Goal: Task Accomplishment & Management: Use online tool/utility

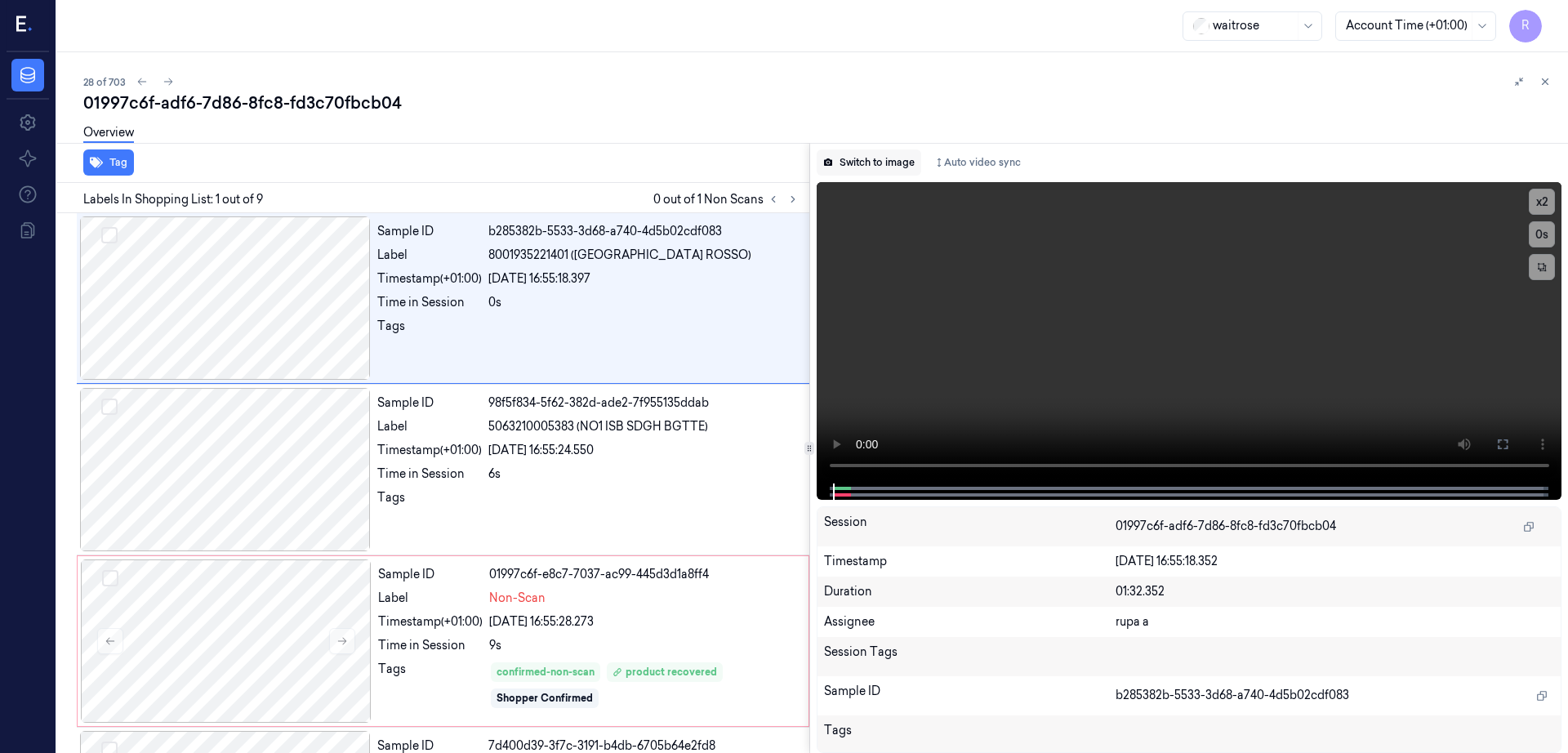
click at [901, 163] on button "Switch to image" at bounding box center [869, 163] width 105 height 26
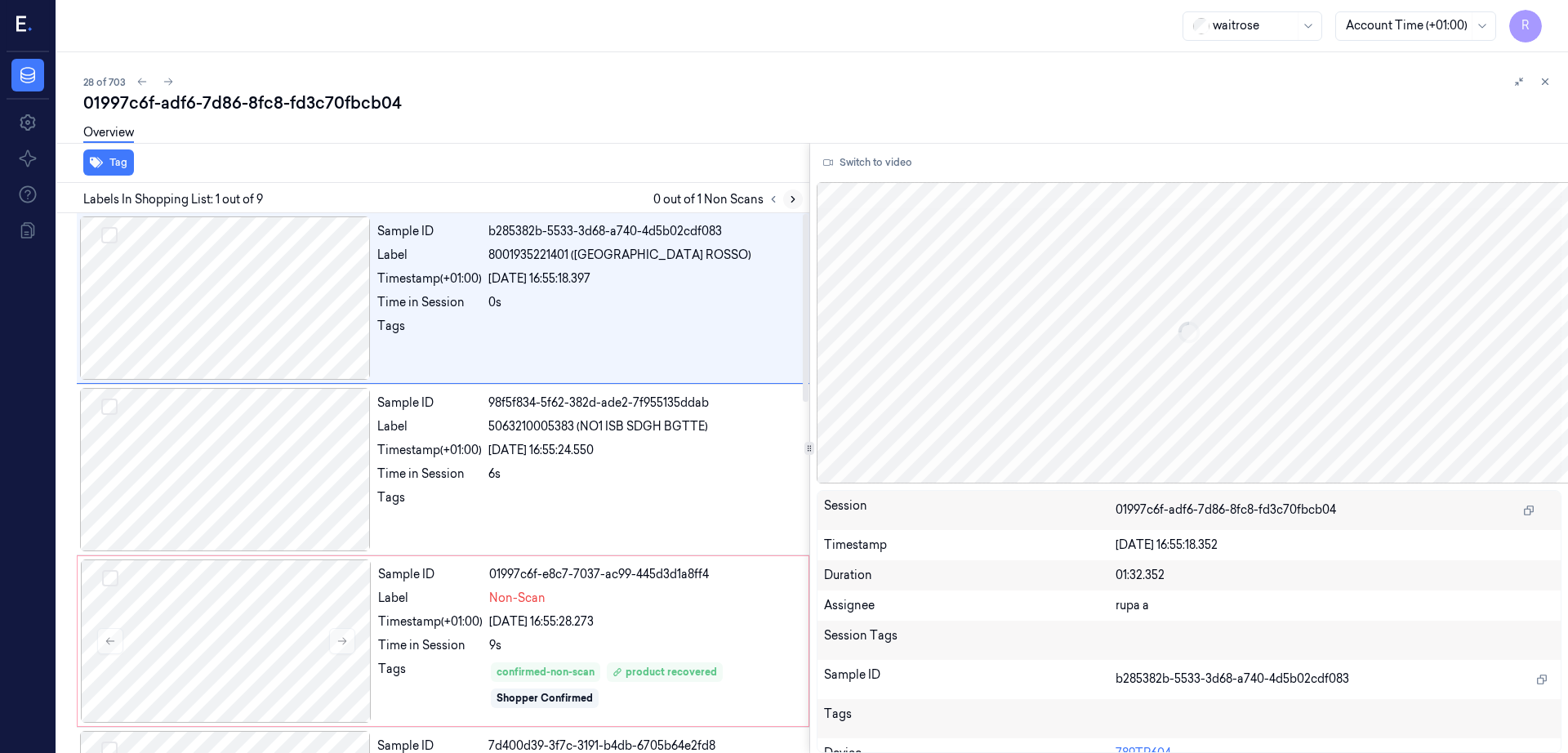
click at [799, 197] on icon at bounding box center [793, 199] width 11 height 11
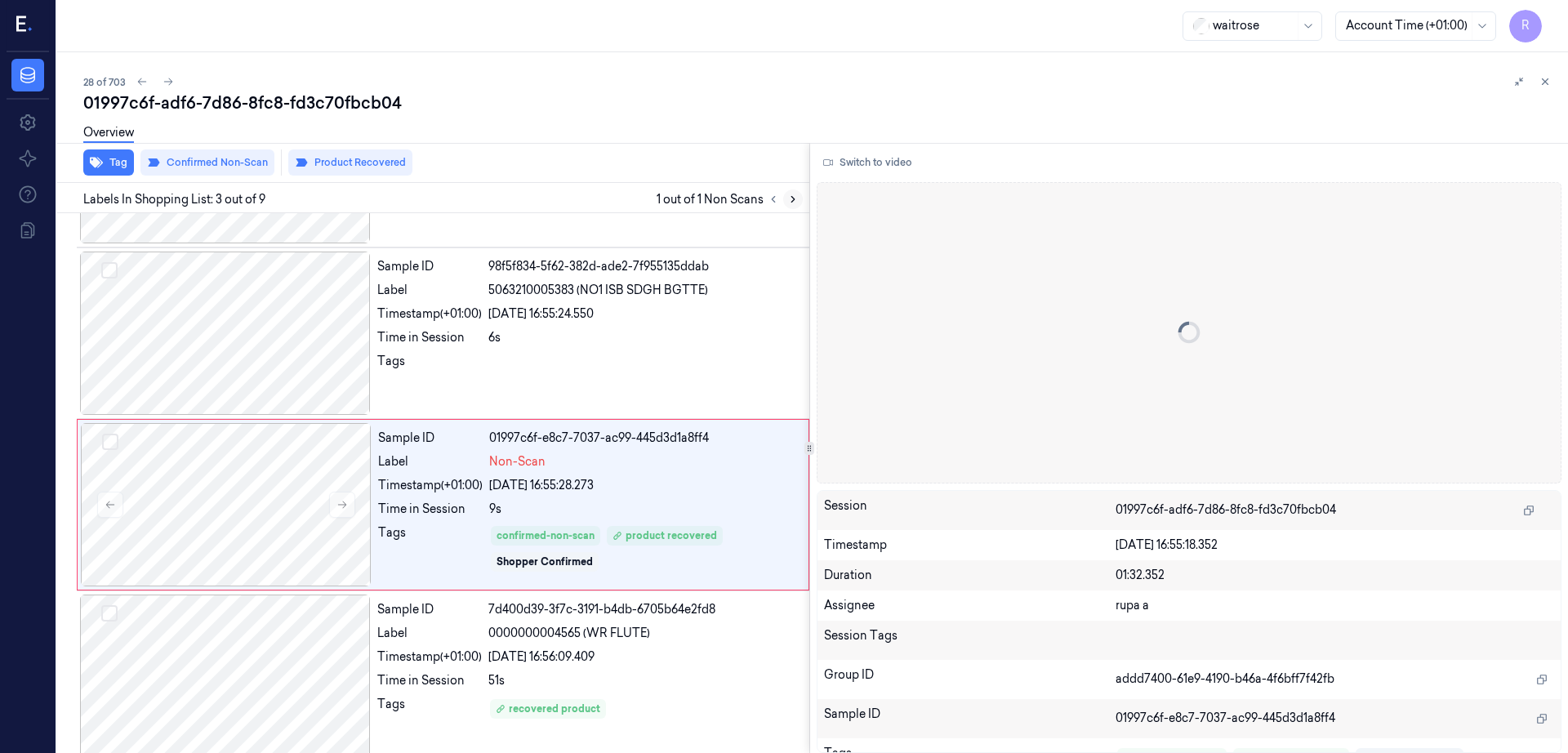
scroll to position [159, 0]
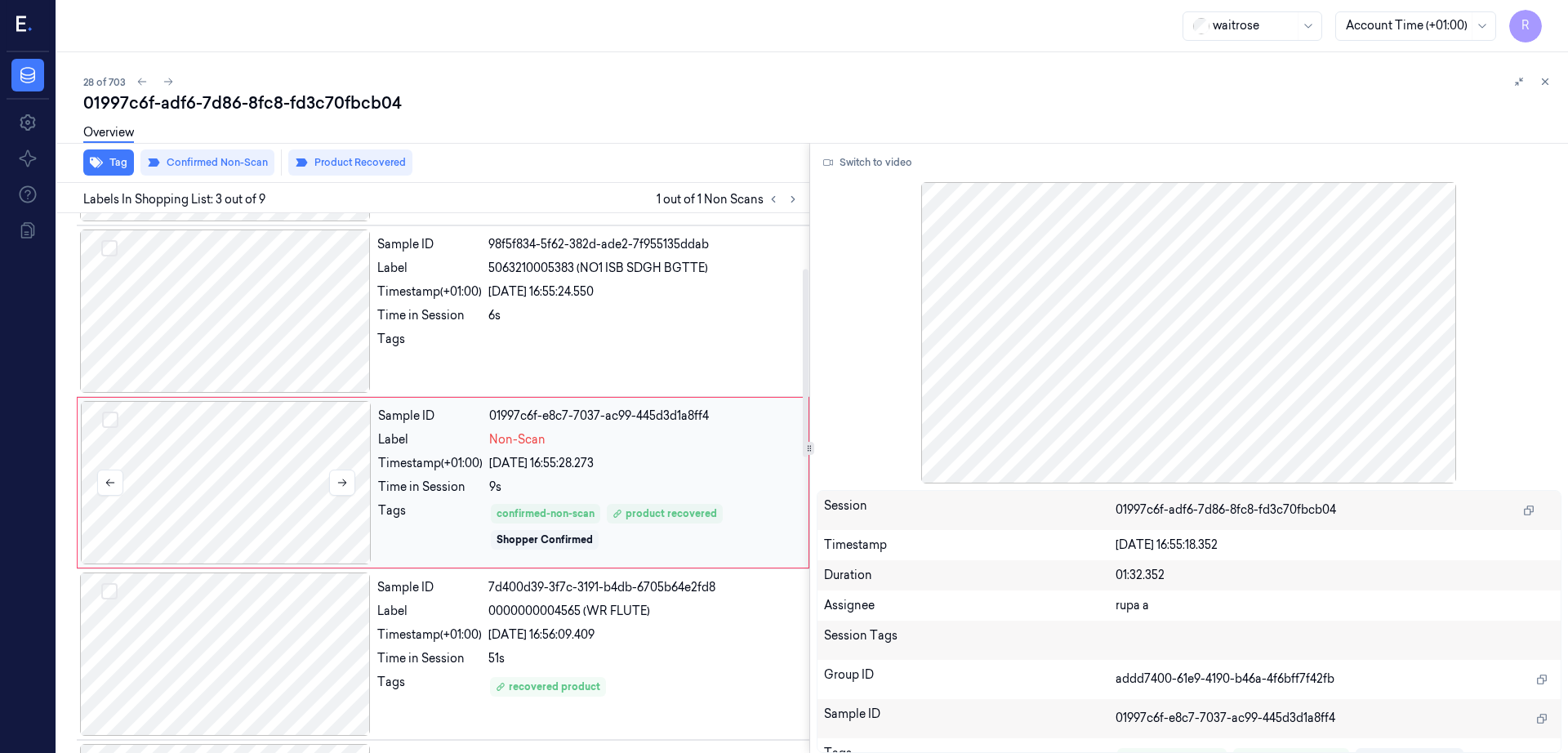
click at [162, 447] on div at bounding box center [226, 483] width 291 height 164
click at [187, 363] on div at bounding box center [225, 311] width 291 height 164
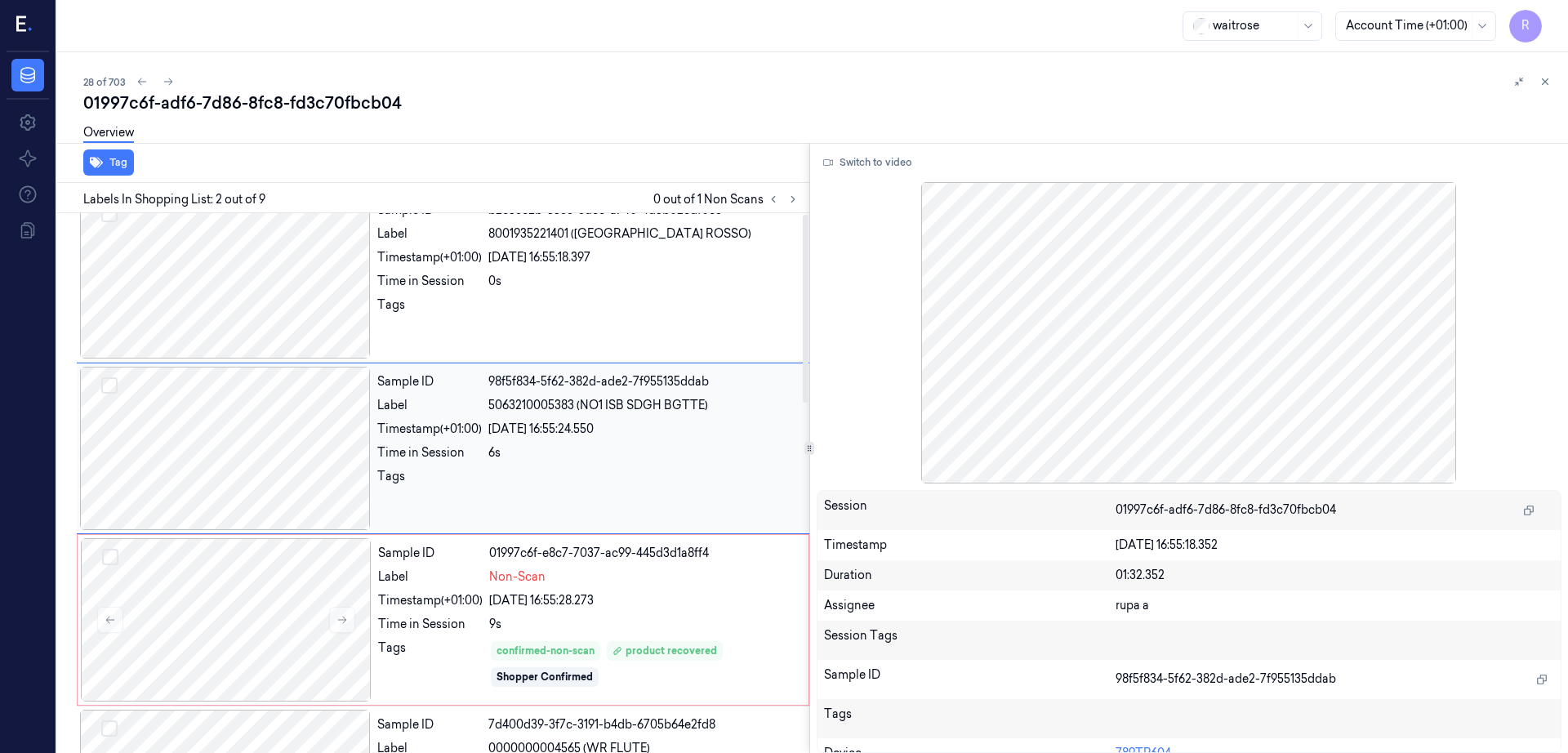
scroll to position [0, 0]
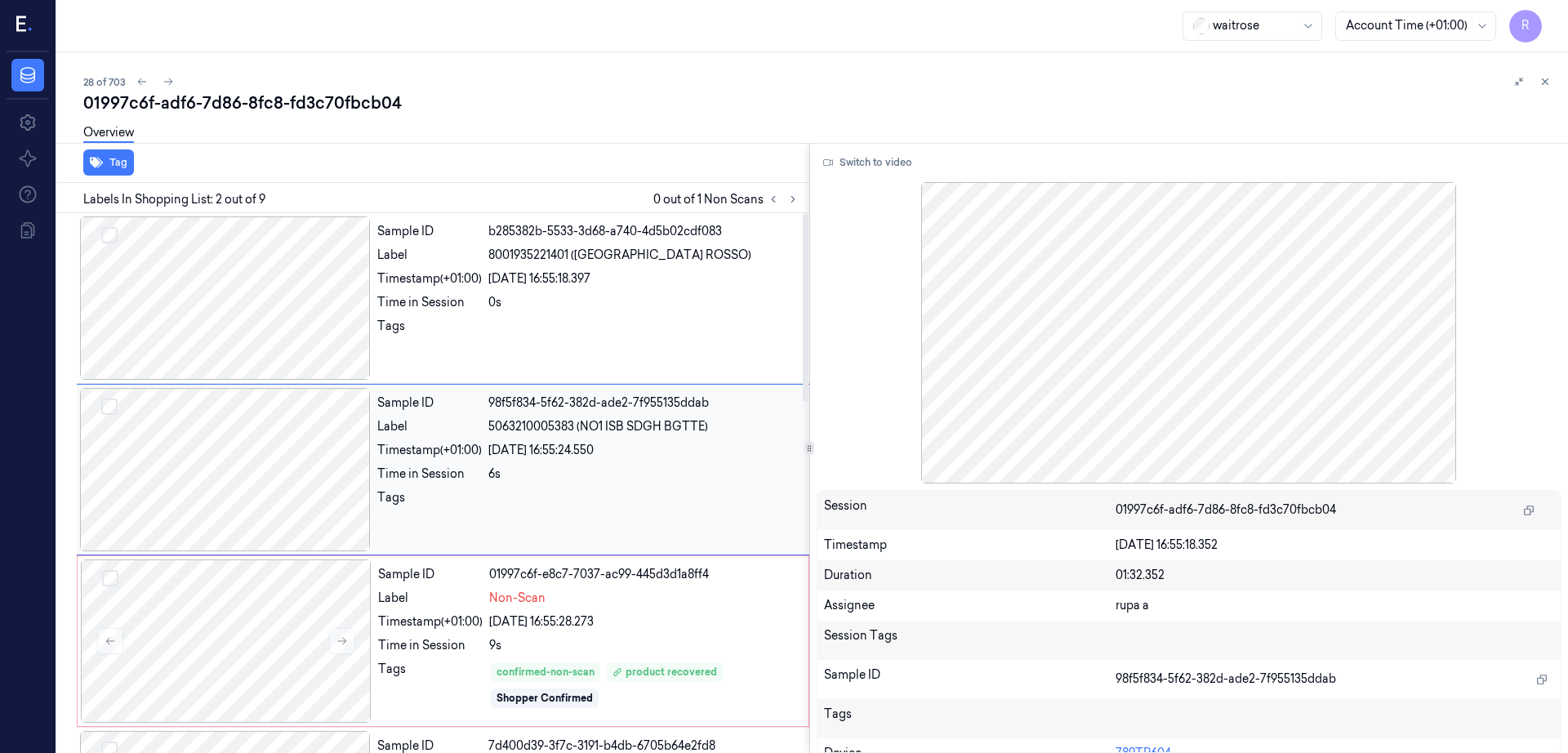
click at [223, 455] on div at bounding box center [225, 470] width 291 height 164
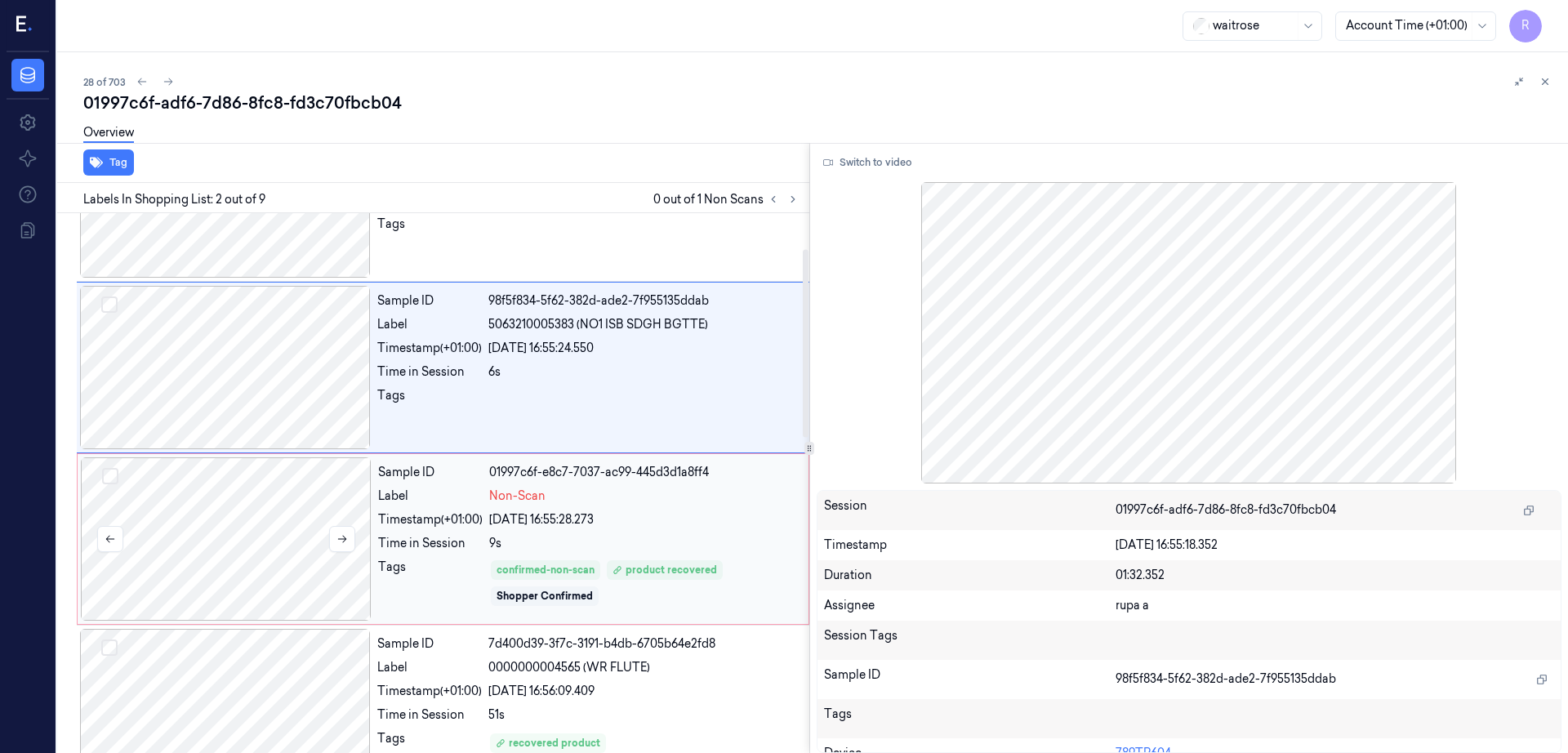
click at [248, 534] on div at bounding box center [226, 539] width 291 height 164
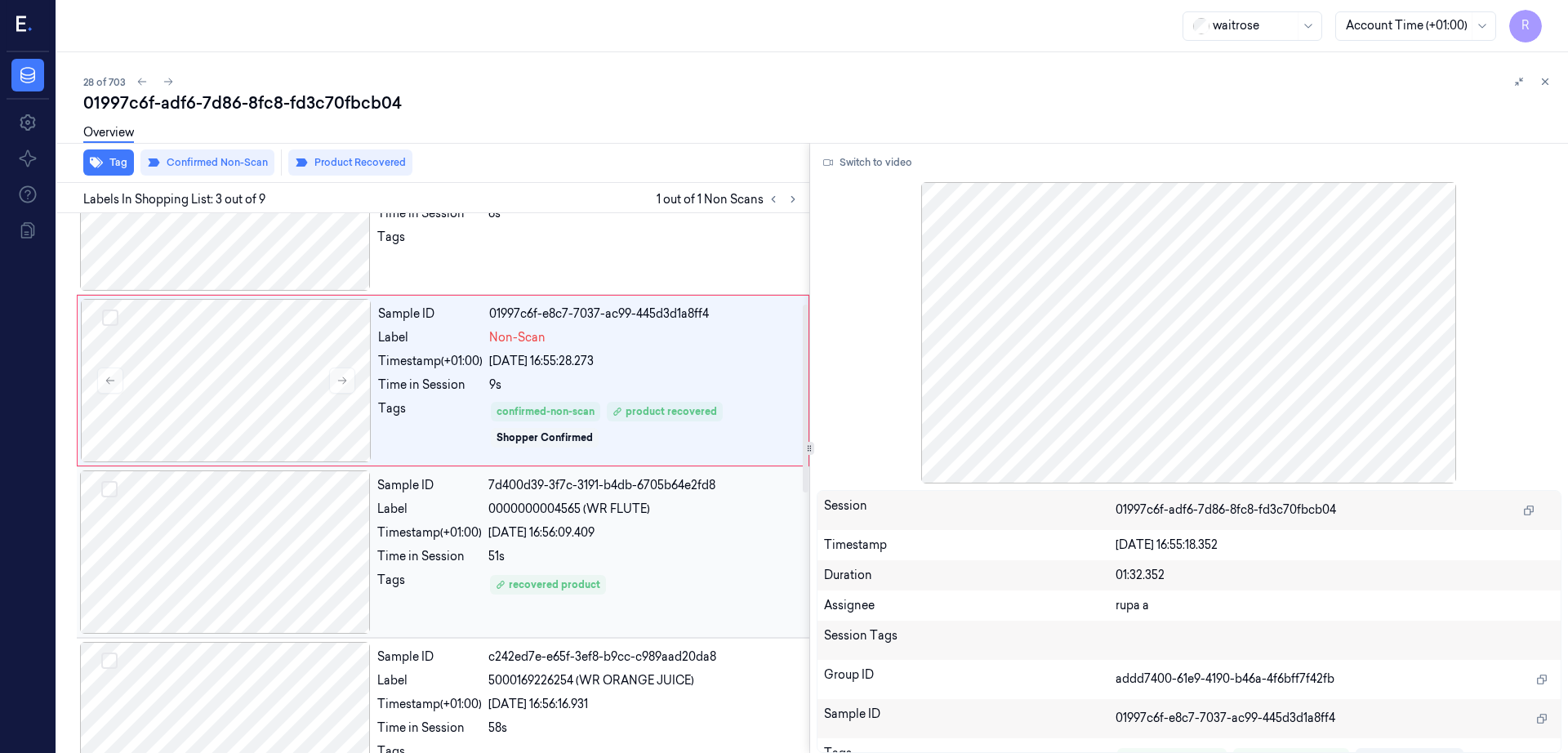
click at [248, 544] on div at bounding box center [225, 552] width 291 height 164
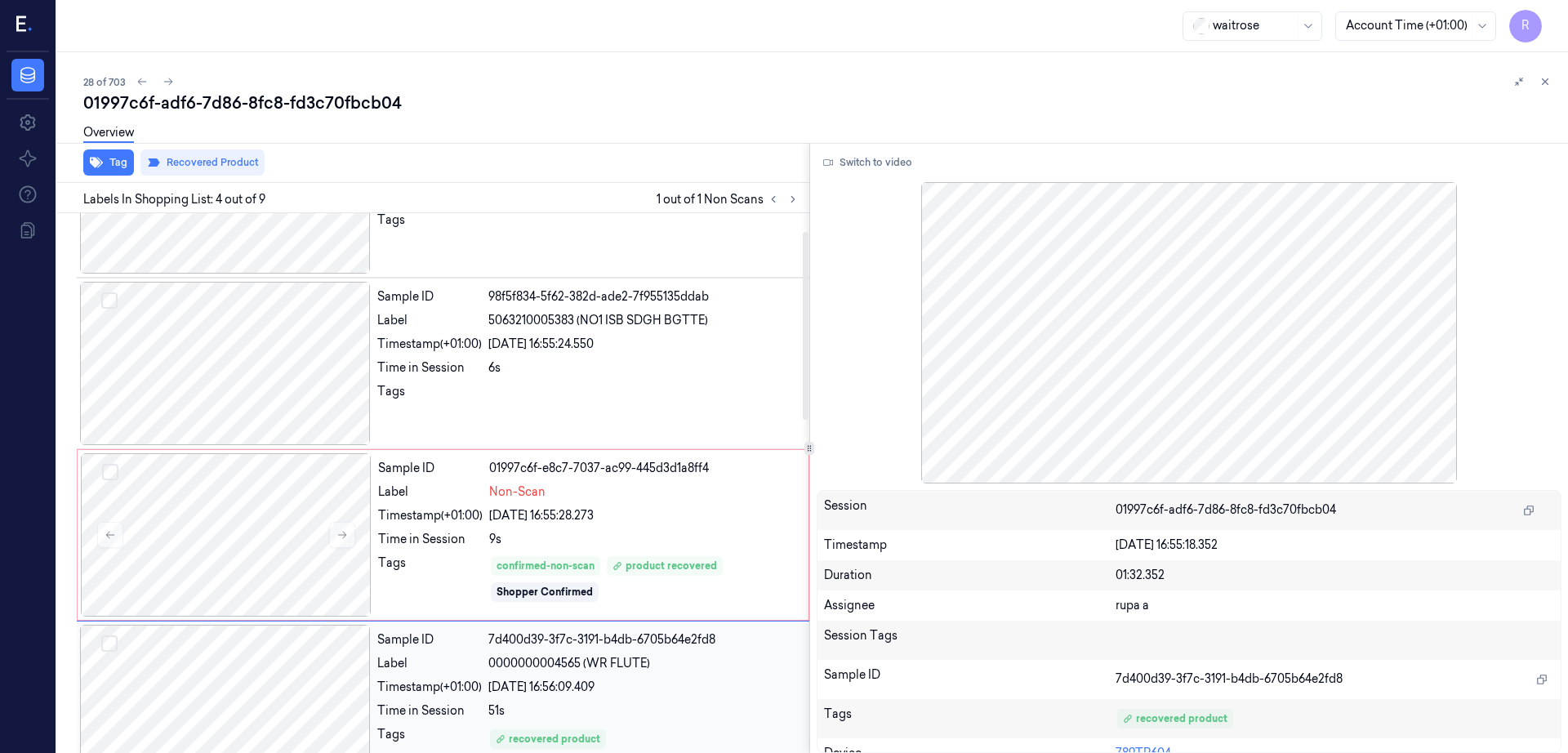
scroll to position [24, 0]
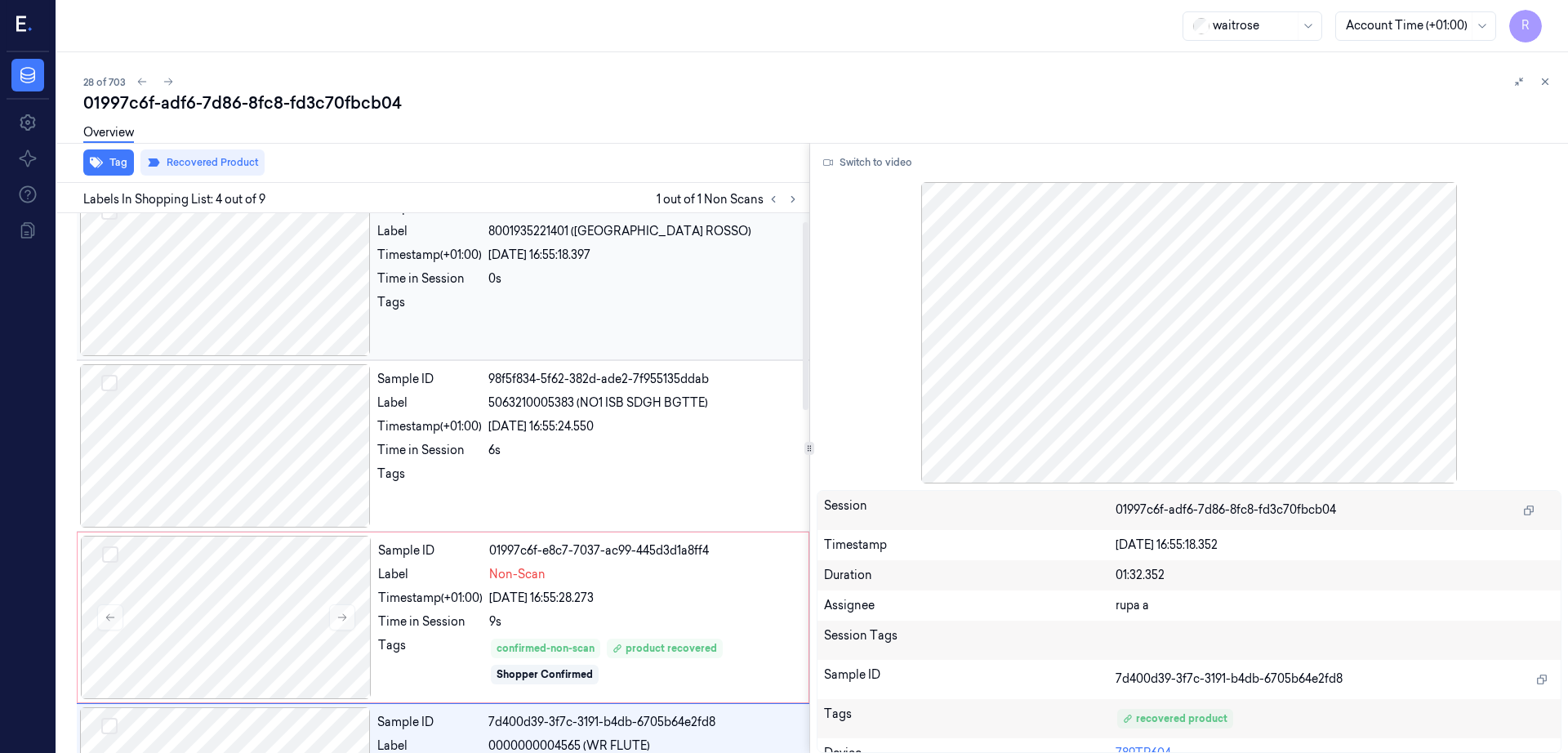
click at [250, 312] on div at bounding box center [225, 274] width 291 height 164
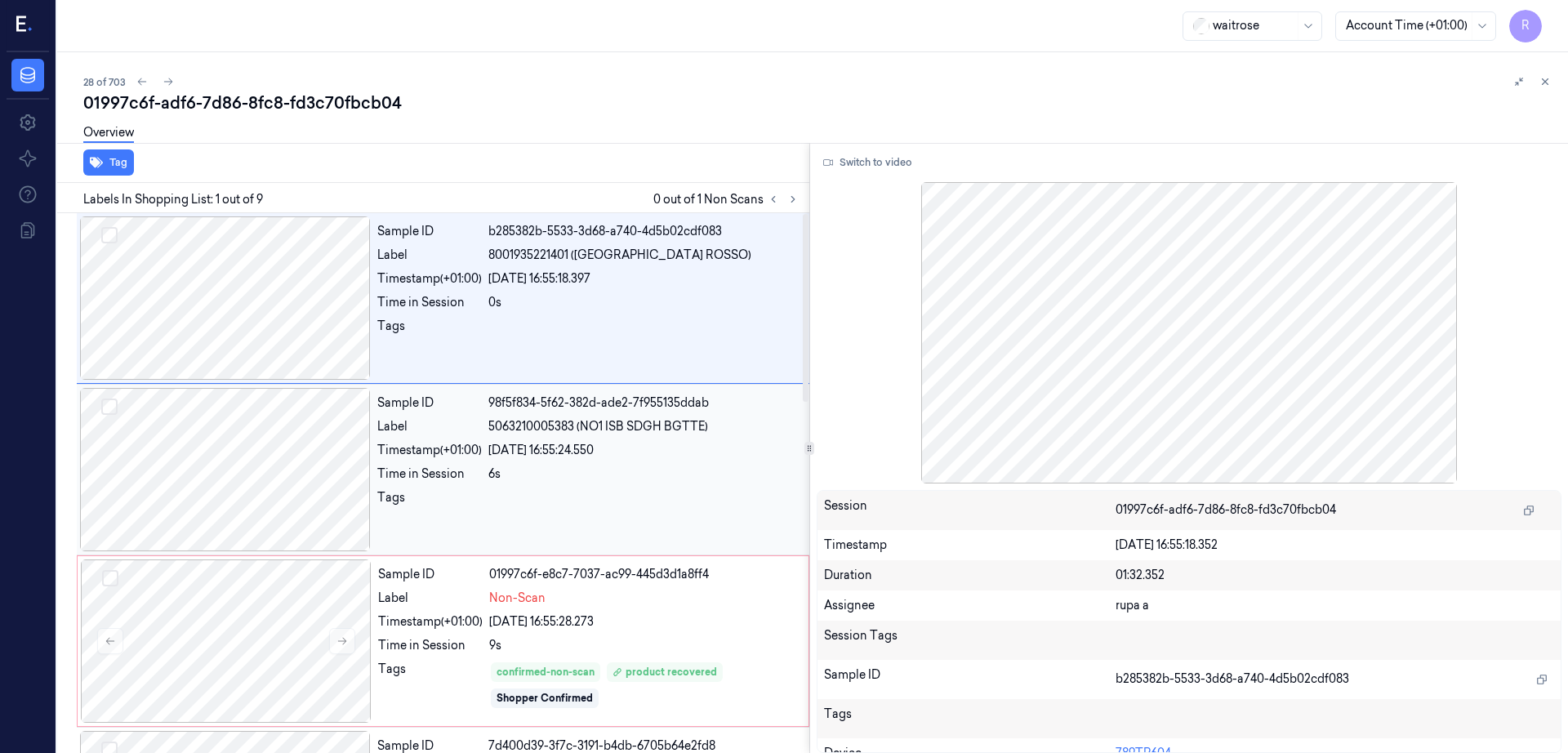
click at [243, 466] on div at bounding box center [225, 470] width 291 height 164
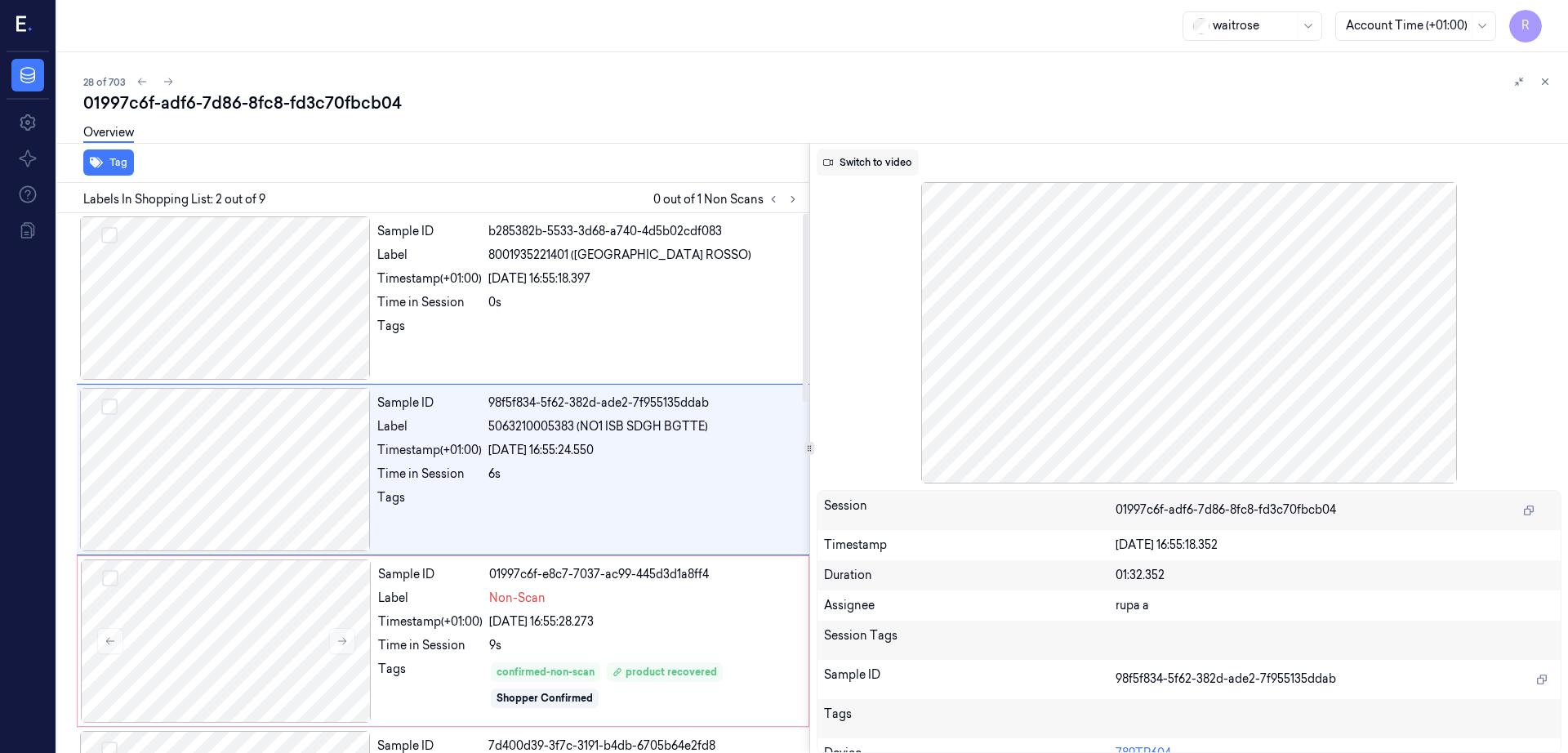
click at [898, 163] on button "Switch to video" at bounding box center [867, 163] width 102 height 26
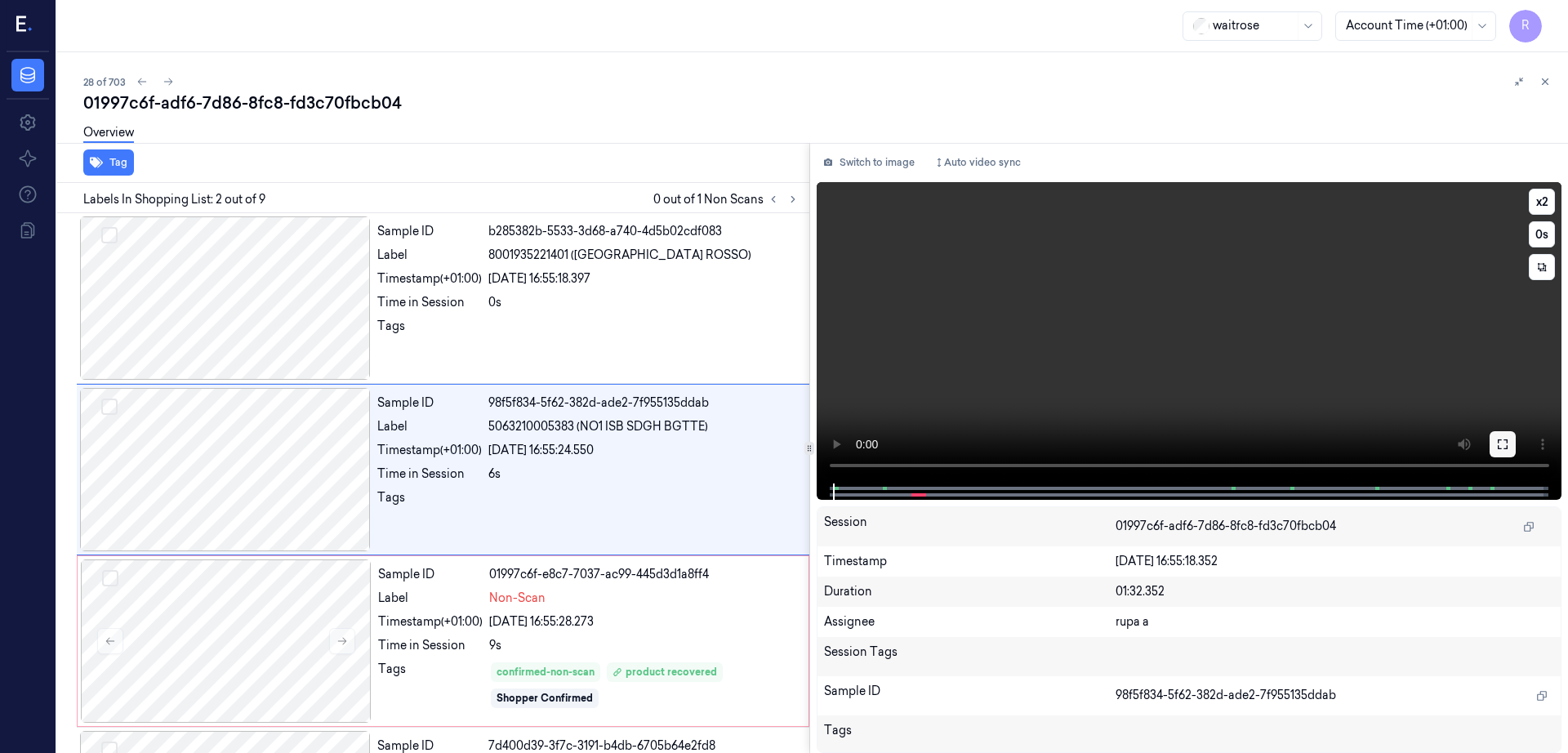
click at [1516, 451] on button at bounding box center [1503, 444] width 26 height 26
